Goal: Task Accomplishment & Management: Manage account settings

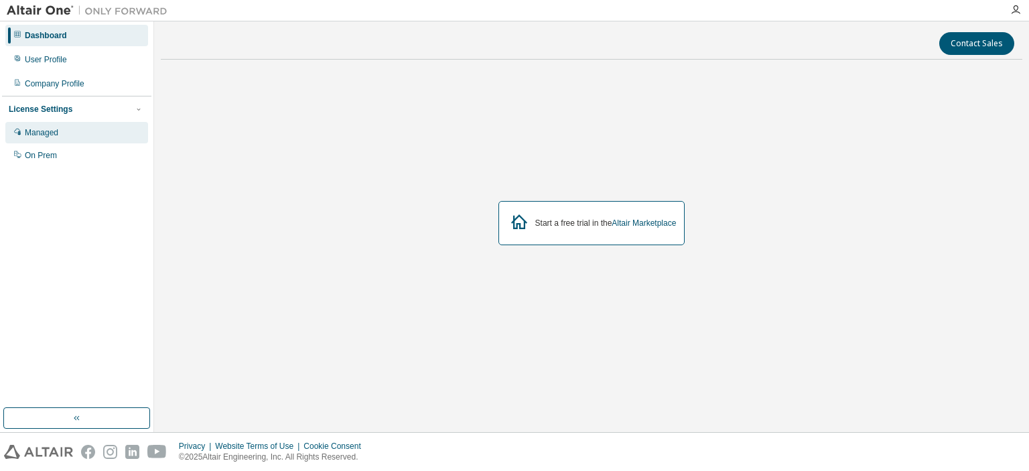
click at [102, 139] on div "Managed" at bounding box center [76, 132] width 143 height 21
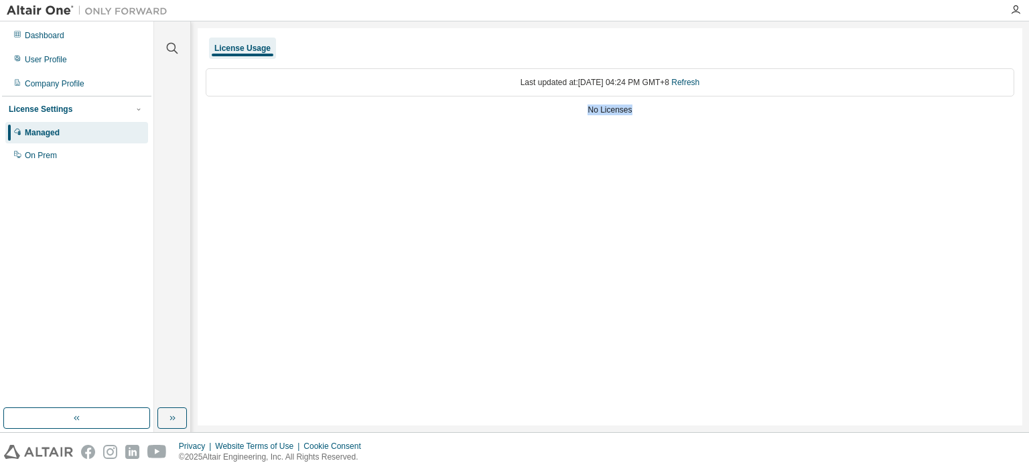
drag, startPoint x: 464, startPoint y: 97, endPoint x: 763, endPoint y: 111, distance: 299.8
click at [763, 111] on div "Last updated at: Sun 2025-08-31 04:24 PM GMT+8 Refresh No Licenses" at bounding box center [610, 93] width 809 height 66
click at [763, 111] on div "No Licenses" at bounding box center [610, 110] width 809 height 11
click at [710, 85] on div "Last updated at: Sun 2025-08-31 04:24 PM GMT+8 Refresh" at bounding box center [610, 82] width 809 height 28
click at [699, 85] on link "Refresh" at bounding box center [685, 82] width 28 height 9
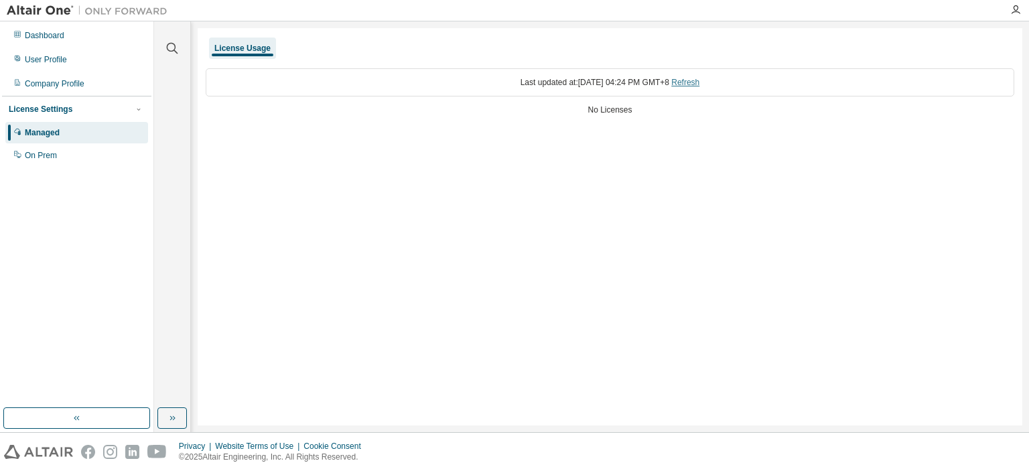
click at [699, 82] on link "Refresh" at bounding box center [685, 82] width 28 height 9
click at [46, 150] on div "On Prem" at bounding box center [41, 155] width 32 height 11
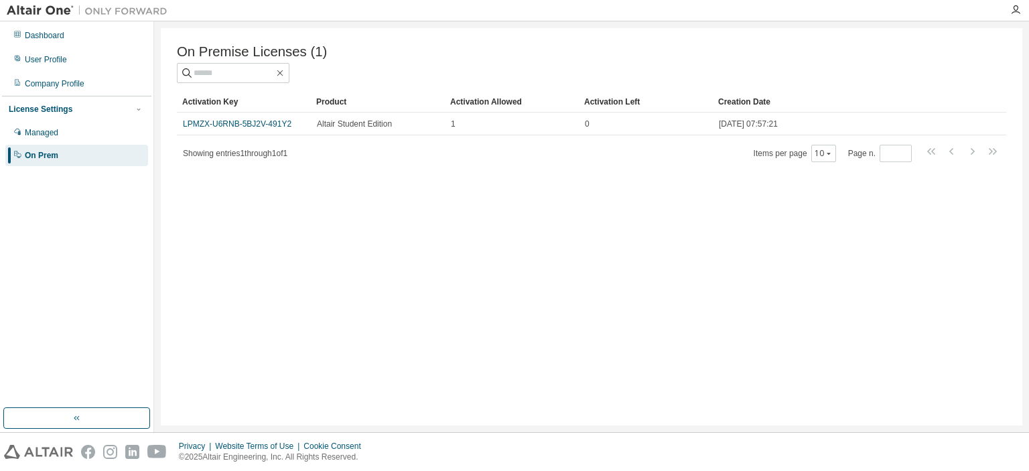
click at [195, 50] on span "On Premise Licenses (1)" at bounding box center [252, 51] width 150 height 15
drag, startPoint x: 195, startPoint y: 50, endPoint x: 338, endPoint y: 46, distance: 143.4
click at [338, 46] on div "On Premise Licenses (1)" at bounding box center [591, 51] width 829 height 15
drag, startPoint x: 671, startPoint y: 105, endPoint x: 316, endPoint y: 105, distance: 354.4
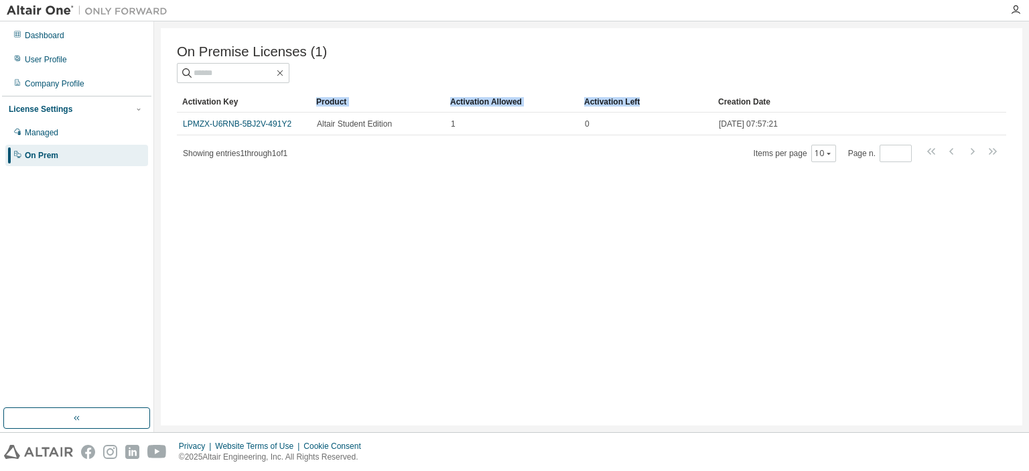
click at [316, 105] on tr "Activation Key Product Activation Allowed Activation Left Creation Date" at bounding box center [591, 101] width 829 height 21
click at [316, 105] on div "Product" at bounding box center [377, 101] width 123 height 21
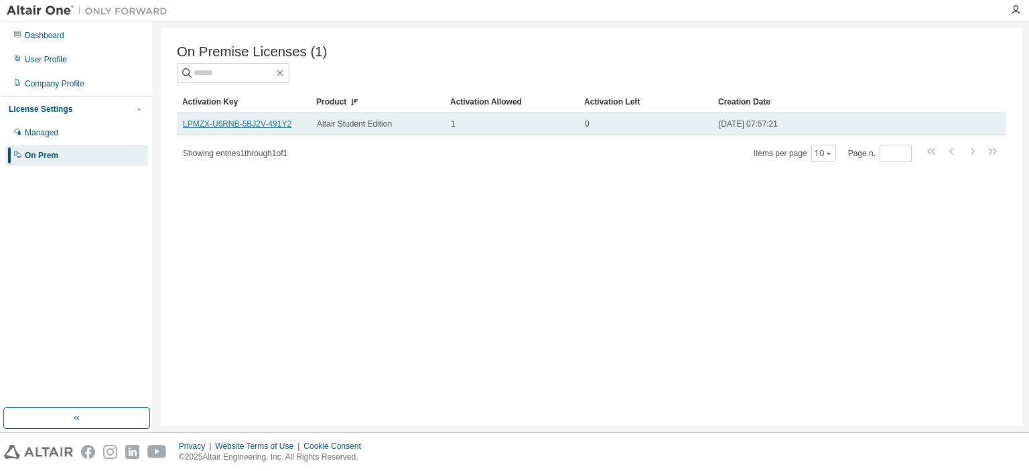
click at [254, 129] on link "LPMZX-U6RNB-5BJ2V-491Y2" at bounding box center [237, 123] width 109 height 9
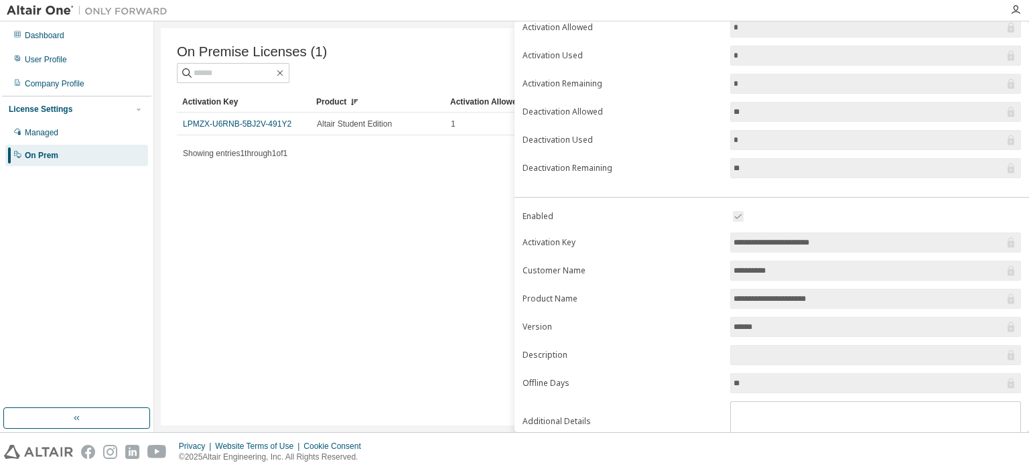
scroll to position [134, 0]
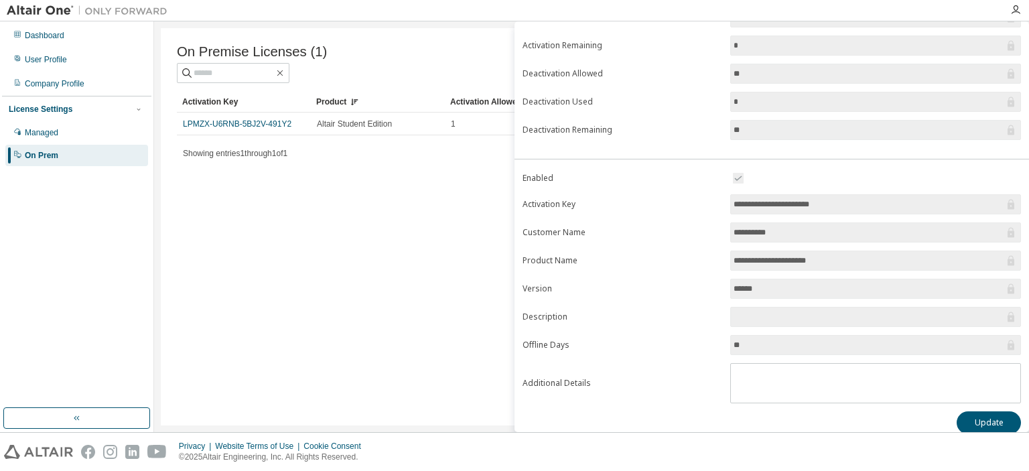
click at [839, 291] on input "******" at bounding box center [869, 288] width 271 height 13
click at [744, 286] on input "******" at bounding box center [869, 288] width 271 height 13
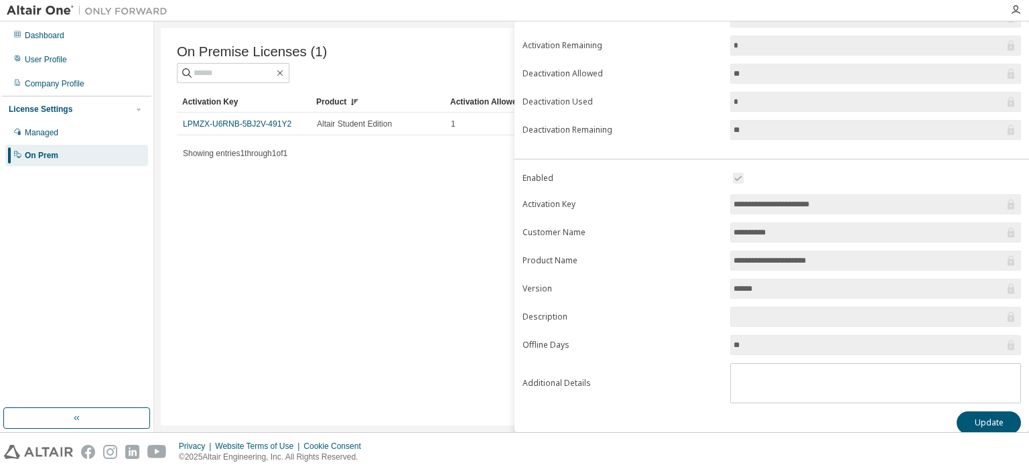
click at [744, 286] on input "******" at bounding box center [869, 288] width 271 height 13
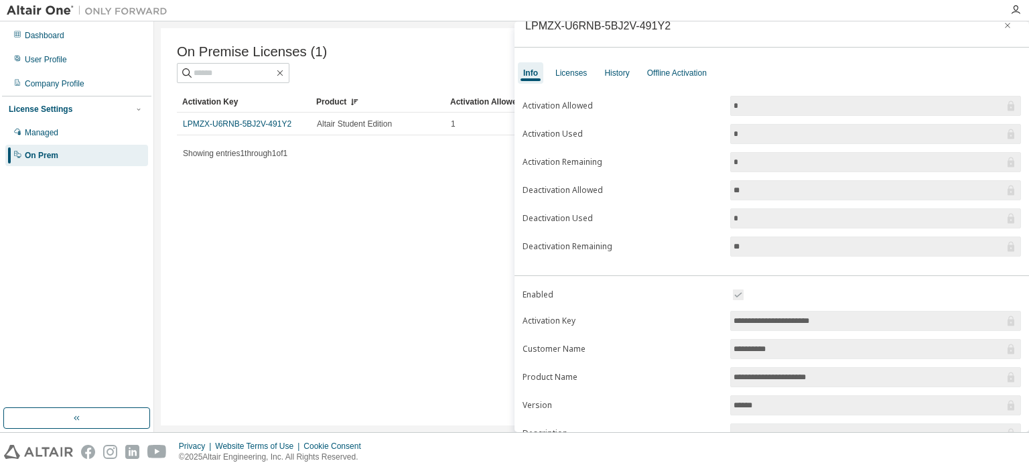
scroll to position [0, 0]
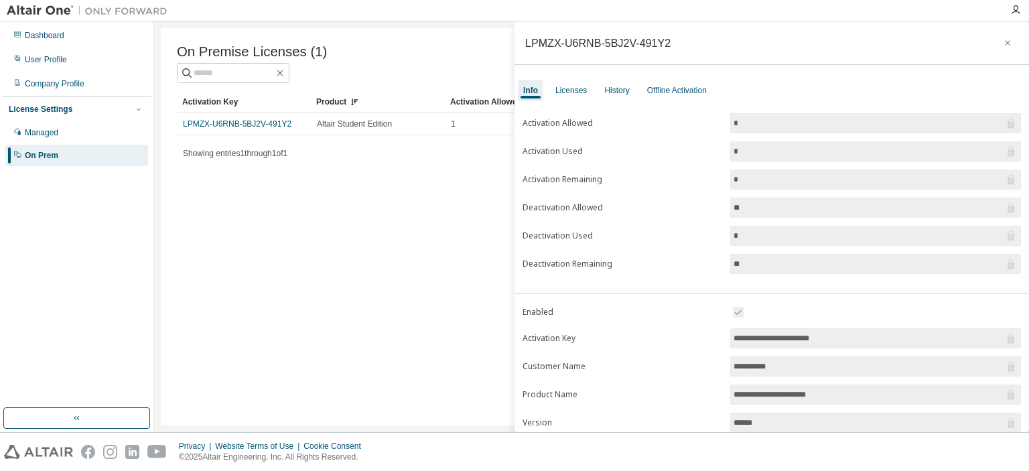
click at [389, 257] on div "On Premise Licenses (1) Clear Load Save Save As Field Operator Value Select fil…" at bounding box center [592, 226] width 862 height 397
click at [565, 90] on div "Licenses" at bounding box center [570, 90] width 31 height 11
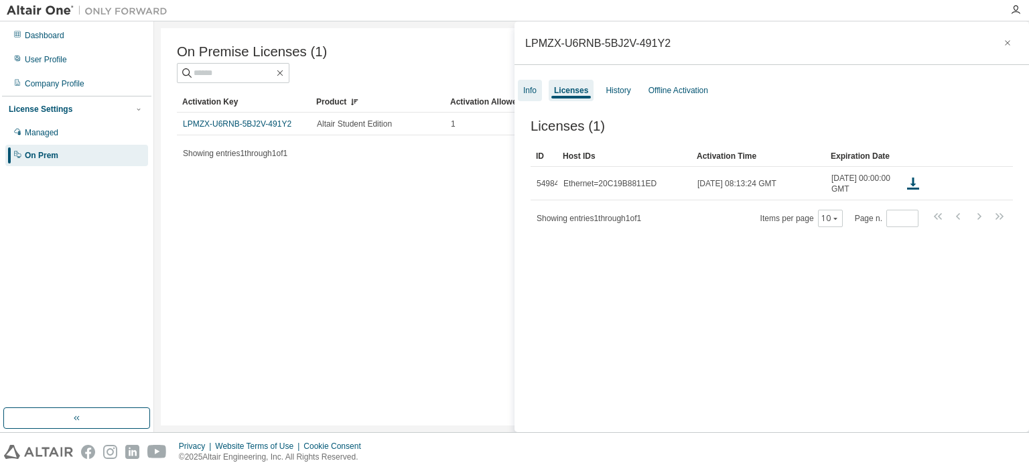
drag, startPoint x: 550, startPoint y: 80, endPoint x: 537, endPoint y: 85, distance: 13.8
click at [547, 80] on div "Info Licenses History Offline Activation" at bounding box center [772, 90] width 515 height 24
click at [535, 87] on div "Info" at bounding box center [529, 90] width 13 height 11
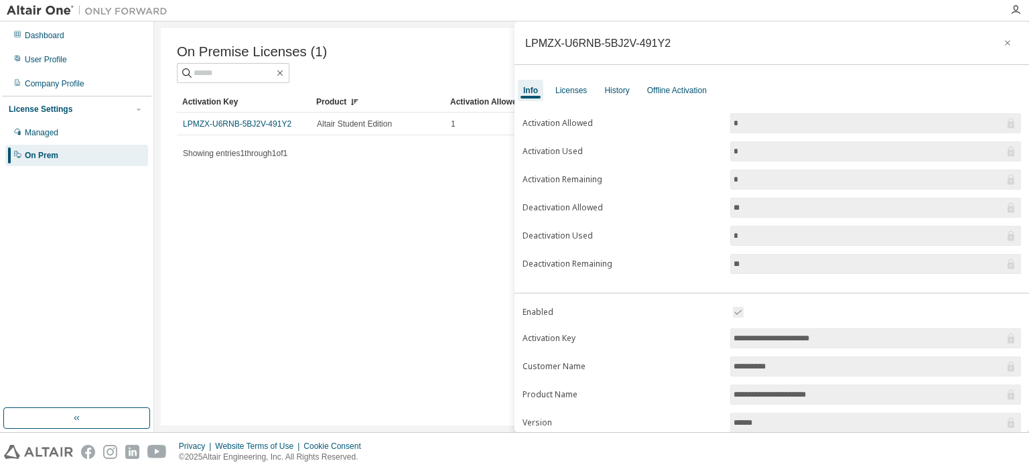
click at [403, 229] on div "On Premise Licenses (1) Clear Load Save Save As Field Operator Value Select fil…" at bounding box center [592, 226] width 862 height 397
click at [107, 143] on div "Managed" at bounding box center [76, 132] width 143 height 21
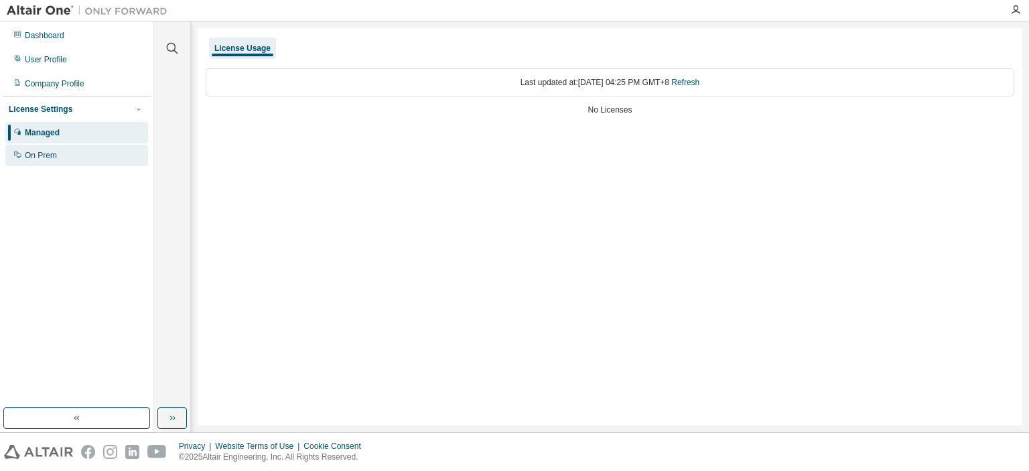
click at [104, 157] on div "On Prem" at bounding box center [76, 155] width 143 height 21
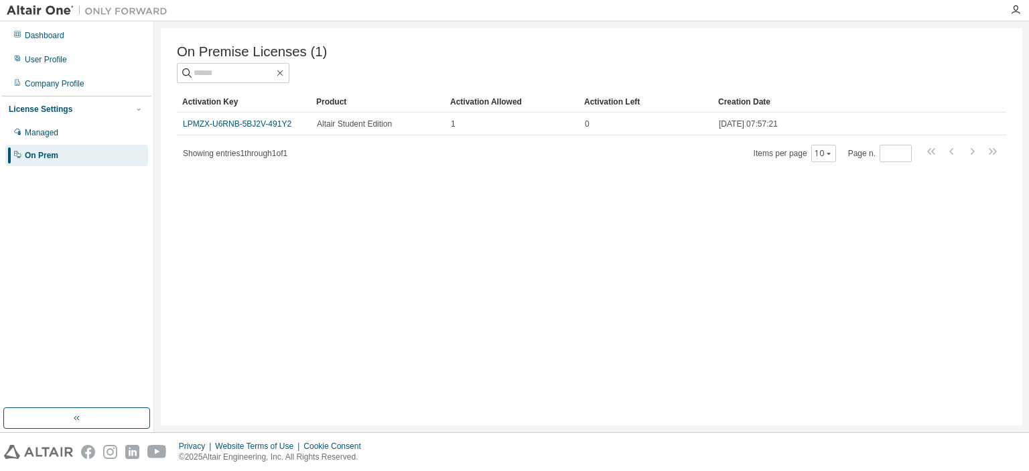
click at [600, 404] on div "On Premise Licenses (1) Clear Load Save Save As Field Operator Value Select fil…" at bounding box center [592, 226] width 862 height 397
click at [747, 13] on div at bounding box center [588, 10] width 828 height 21
